Goal: Information Seeking & Learning: Check status

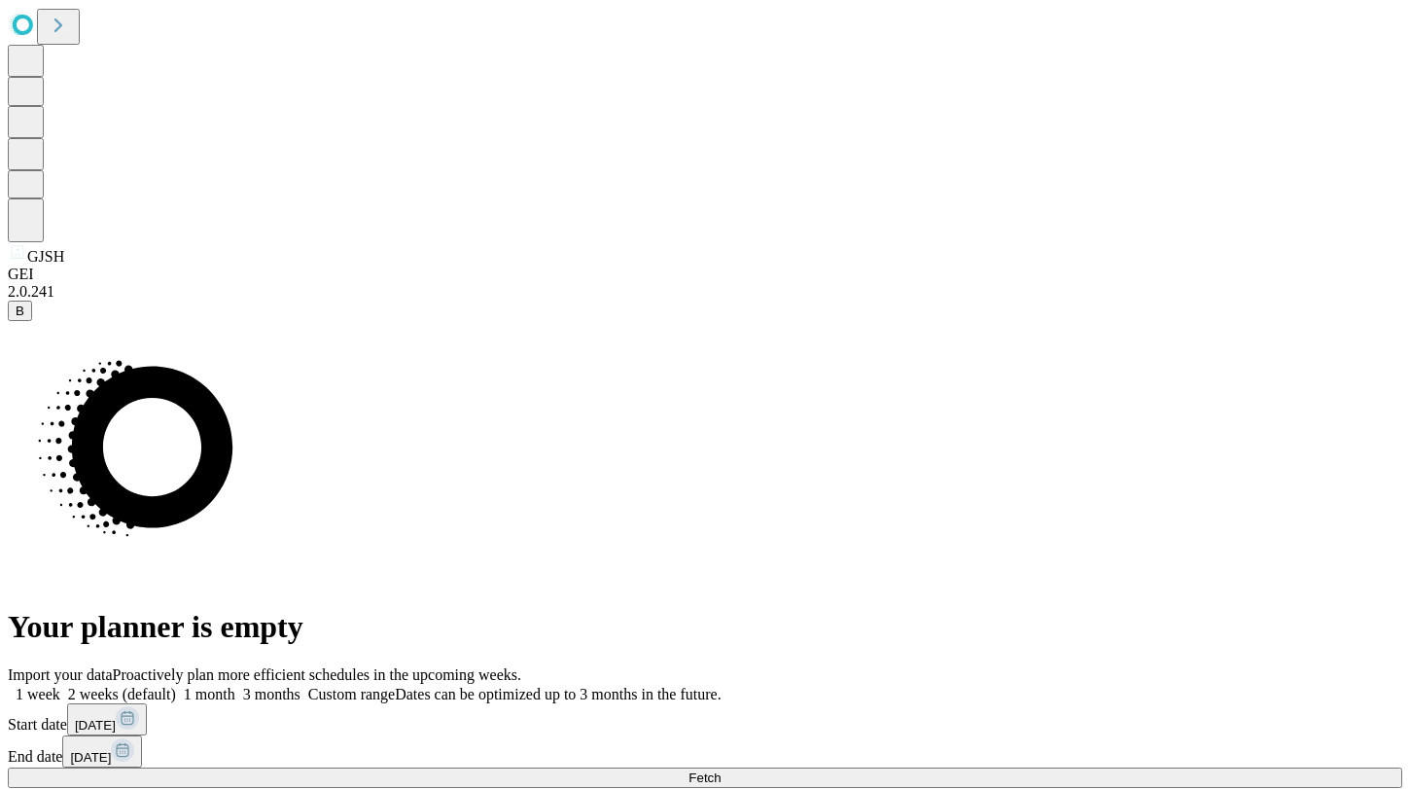
click at [235, 686] on span at bounding box center [235, 694] width 0 height 17
click at [721, 770] on span "Fetch" at bounding box center [705, 777] width 32 height 15
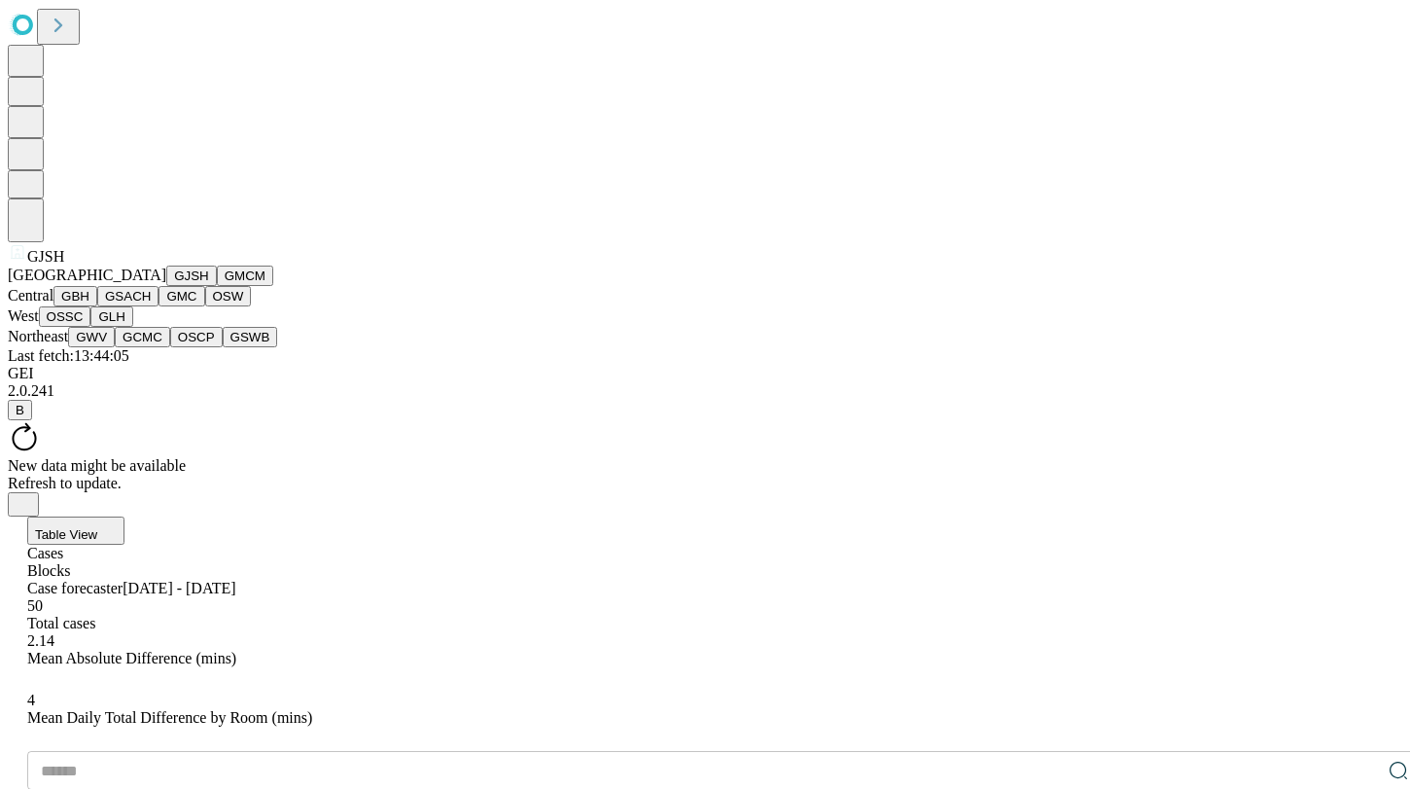
click at [35, 265] on span "GJSH" at bounding box center [45, 256] width 37 height 17
click at [91, 306] on button "GBH" at bounding box center [75, 296] width 44 height 20
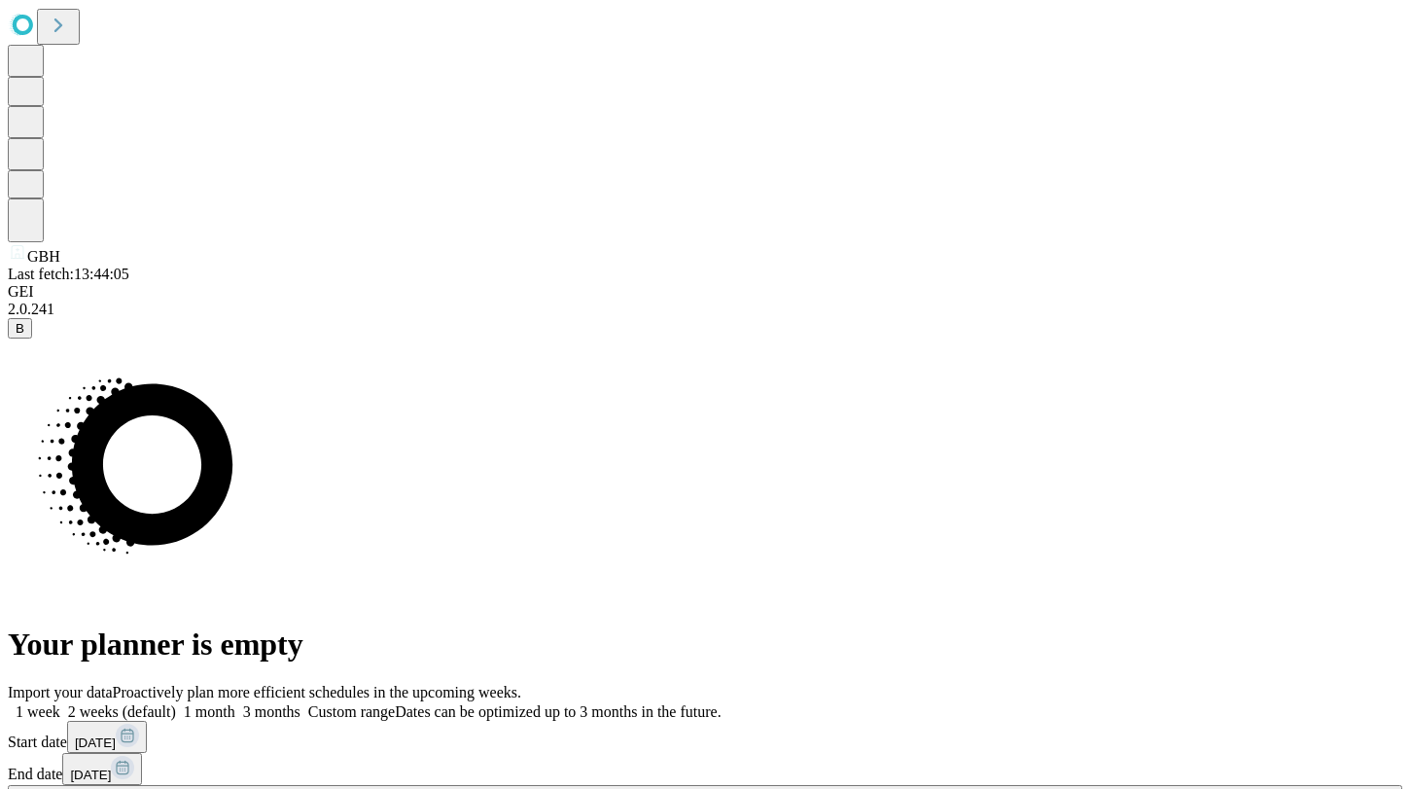
click at [301, 703] on span "3 months" at bounding box center [271, 711] width 57 height 17
click at [1091, 785] on button "Fetch" at bounding box center [705, 795] width 1395 height 20
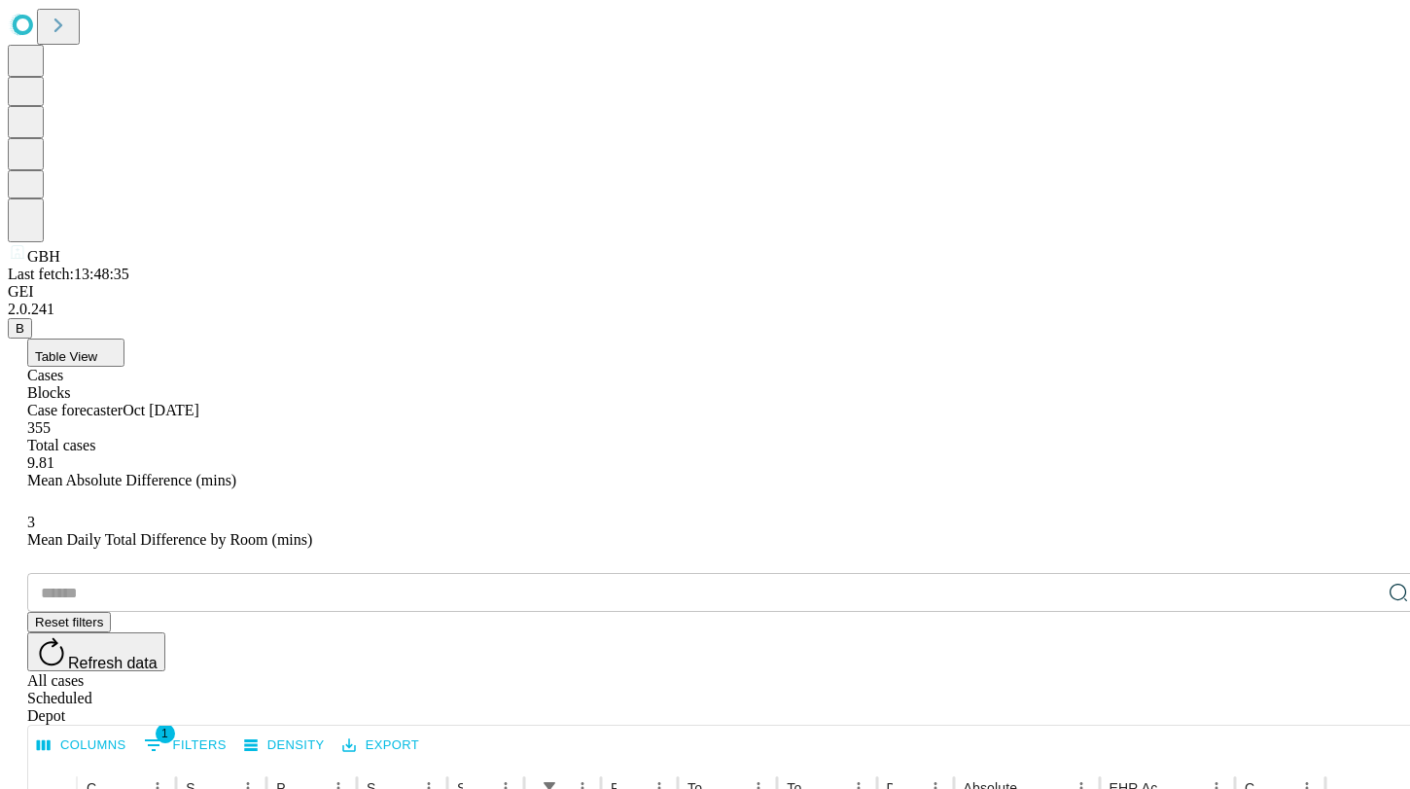
click at [1352, 707] on div "Depot" at bounding box center [724, 716] width 1395 height 18
click at [1185, 672] on div "All cases" at bounding box center [724, 681] width 1395 height 18
click at [1285, 690] on div "Scheduled" at bounding box center [724, 699] width 1395 height 18
